Goal: Task Accomplishment & Management: Manage account settings

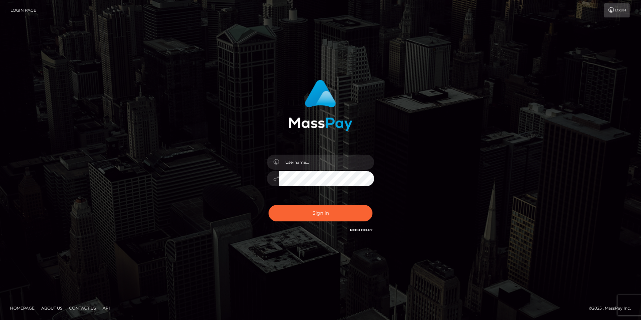
type input "[EMAIL_ADDRESS][DOMAIN_NAME]"
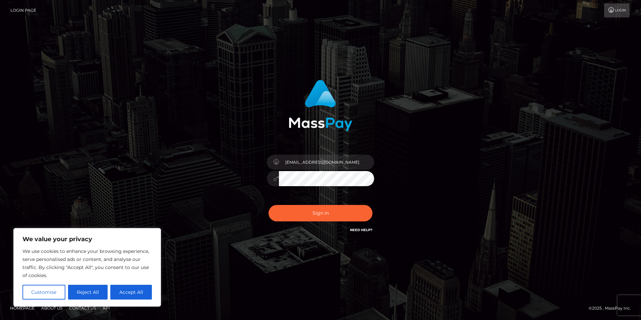
click at [268, 205] on button "Sign in" at bounding box center [320, 213] width 104 height 16
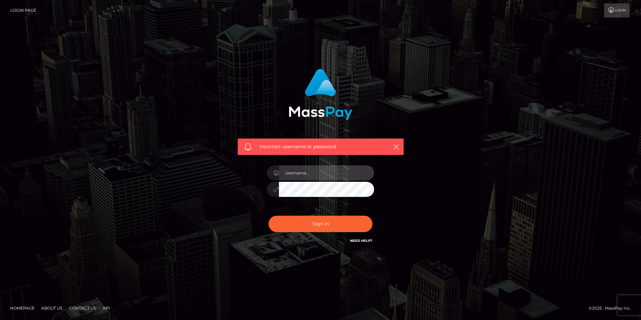
click at [304, 175] on input "text" at bounding box center [326, 172] width 95 height 15
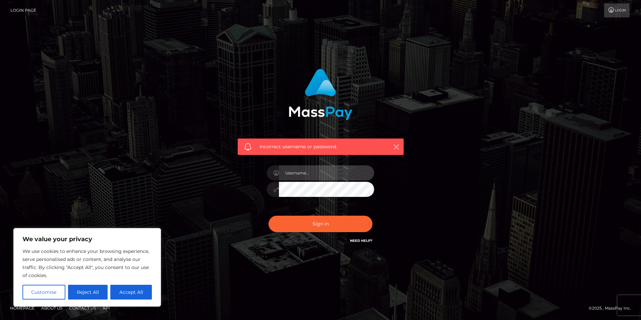
type input "[EMAIL_ADDRESS][DOMAIN_NAME]"
click at [268, 216] on button "Sign in" at bounding box center [320, 224] width 104 height 16
click at [394, 145] on icon "button" at bounding box center [396, 146] width 7 height 7
